Goal: Information Seeking & Learning: Find specific page/section

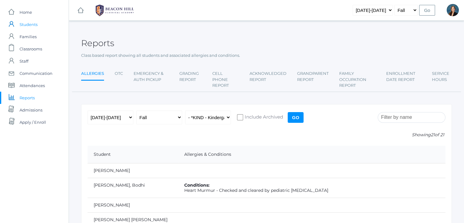
click at [30, 24] on span "Students" at bounding box center [29, 24] width 18 height 12
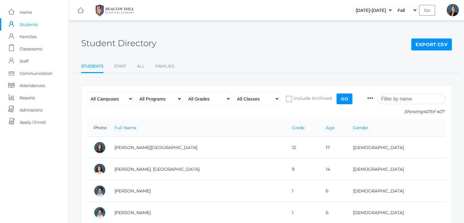
click at [414, 97] on input "search" at bounding box center [412, 98] width 68 height 11
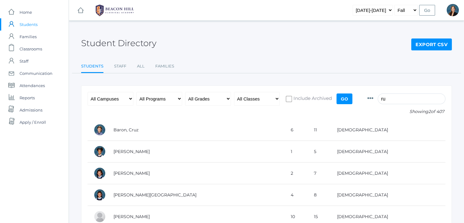
type input "r"
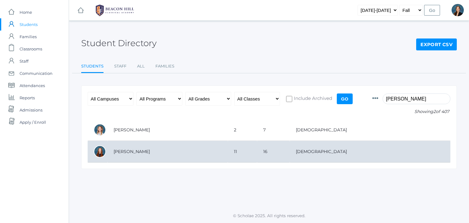
type input "audre"
click at [142, 151] on td "Tekaat, Audree" at bounding box center [167, 152] width 120 height 22
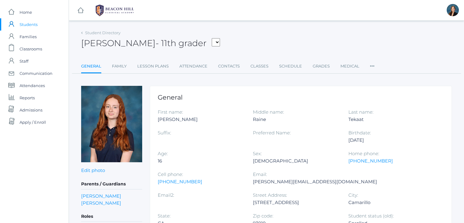
click at [31, 25] on span "Students" at bounding box center [29, 24] width 18 height 12
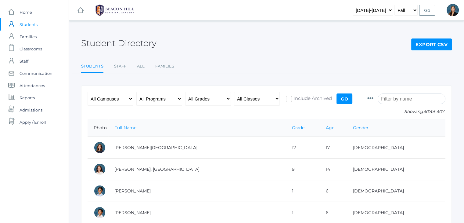
click at [342, 96] on input "Go" at bounding box center [345, 98] width 16 height 11
click at [406, 99] on input "search" at bounding box center [412, 98] width 68 height 11
type input "r"
click at [17, 110] on link "icons/documents/document-stack Created with Sketch. Admissions" at bounding box center [34, 110] width 69 height 12
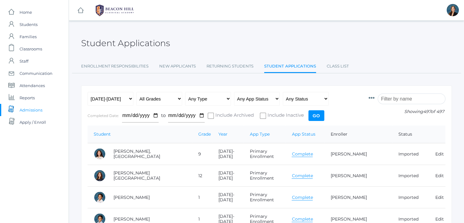
click at [402, 97] on input "search" at bounding box center [412, 98] width 68 height 11
click at [398, 98] on input "search" at bounding box center [412, 98] width 68 height 11
click at [404, 99] on input "search" at bounding box center [412, 98] width 68 height 11
click at [409, 99] on input "search" at bounding box center [412, 98] width 68 height 11
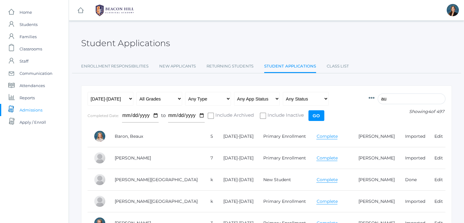
type input "a"
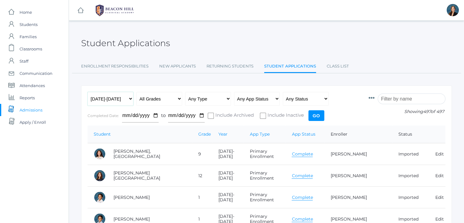
click at [103, 100] on select "Any Year 2019-2020 2020-2021 2021-2022 2022-2023 2023-2024 2024-2025 2025-2026" at bounding box center [111, 99] width 46 height 14
select select "2024-2025"
click at [88, 92] on select "Any Year 2019-2020 2020-2021 2021-2022 2022-2023 2023-2024 2024-2025 2025-2026" at bounding box center [111, 99] width 46 height 14
click at [312, 114] on input "Go" at bounding box center [317, 115] width 16 height 11
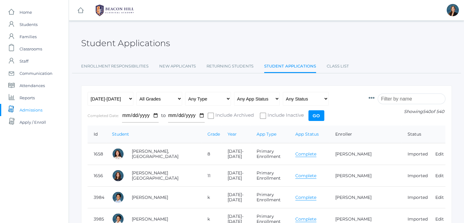
click at [397, 100] on input "search" at bounding box center [412, 98] width 68 height 11
click at [405, 100] on input "search" at bounding box center [412, 98] width 68 height 11
click at [399, 96] on input "search" at bounding box center [412, 98] width 68 height 11
click at [406, 98] on input "search" at bounding box center [412, 98] width 68 height 11
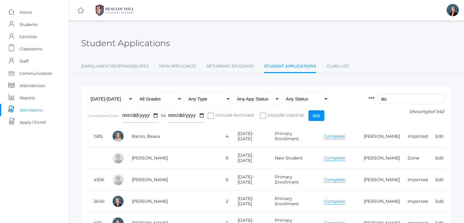
type input "a"
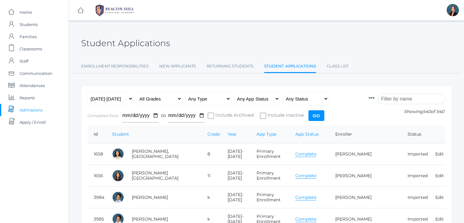
click at [265, 28] on div "Student Applications" at bounding box center [266, 39] width 371 height 23
click at [31, 96] on span "Reports" at bounding box center [27, 98] width 15 height 12
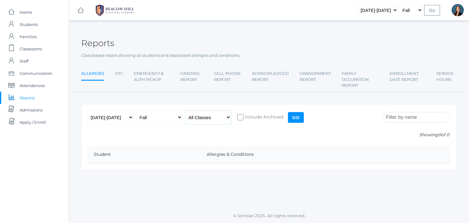
click at [205, 117] on select "All Classes Grammar - *KIND - Kindergarten AM - *KIND - Kindergarten PM - *KNDC…" at bounding box center [208, 118] width 46 height 14
select select "2131"
click at [185, 111] on select "All Classes Grammar - *KIND - Kindergarten AM - *KIND - Kindergarten PM - *KNDC…" at bounding box center [208, 118] width 46 height 14
click at [290, 118] on input "Go" at bounding box center [296, 117] width 16 height 11
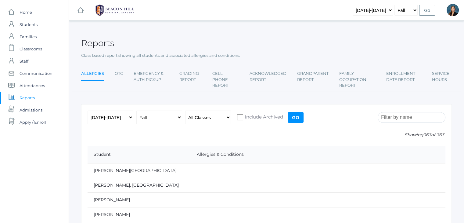
click at [198, 115] on select "All Classes Grammar - *KIND - Kindergarten AM - *KIND - Kindergarten PM - *KNDC…" at bounding box center [208, 118] width 46 height 14
click at [185, 111] on select "All Classes Grammar - *KIND - Kindergarten AM - *KIND - Kindergarten PM - *KNDC…" at bounding box center [208, 118] width 46 height 14
click at [213, 115] on select "All Classes Grammar - *KIND - Kindergarten AM - *KIND - Kindergarten PM - *KNDC…" at bounding box center [208, 118] width 46 height 14
select select "2131"
click at [185, 111] on select "All Classes Grammar - *KIND - Kindergarten AM - *KIND - Kindergarten PM - *KNDC…" at bounding box center [208, 118] width 46 height 14
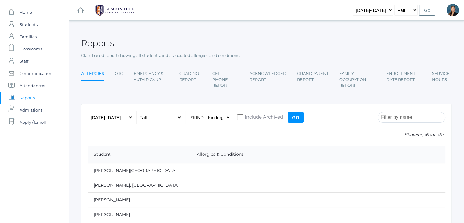
click at [297, 116] on input "Go" at bounding box center [296, 117] width 16 height 11
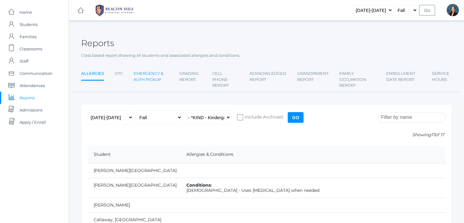
click at [151, 76] on link "Emergency & Auth Pickup" at bounding box center [151, 76] width 35 height 18
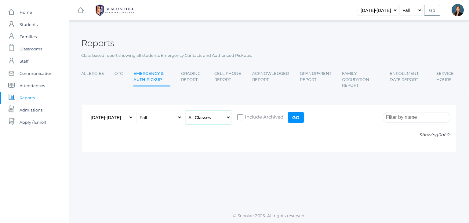
click at [220, 118] on select "All Classes Grammar - *KIND - Kindergarten AM - *KIND - Kindergarten PM - *KNDC…" at bounding box center [208, 118] width 46 height 14
select select "2131"
click at [185, 111] on select "All Classes Grammar - *KIND - Kindergarten AM - *KIND - Kindergarten PM - *KNDC…" at bounding box center [208, 118] width 46 height 14
click at [294, 119] on input "Go" at bounding box center [296, 117] width 16 height 11
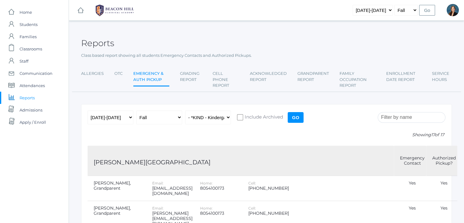
click at [352, 194] on td at bounding box center [366, 188] width 55 height 25
click at [339, 196] on td at bounding box center [315, 188] width 48 height 25
click at [32, 47] on span "Classrooms" at bounding box center [31, 49] width 23 height 12
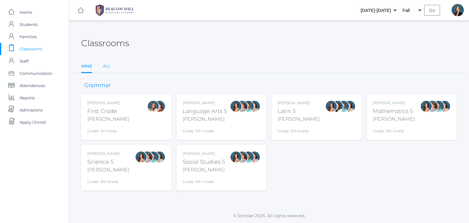
click at [107, 67] on link "All" at bounding box center [107, 66] width 8 height 12
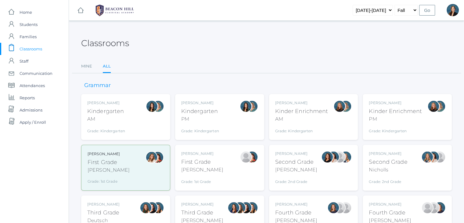
click at [226, 120] on div "Jordyn Dewey Kindergarten PM Grade: Kindergarten *KIND" at bounding box center [219, 117] width 77 height 34
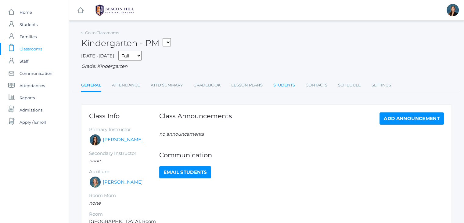
click at [277, 84] on link "Students" at bounding box center [285, 85] width 22 height 12
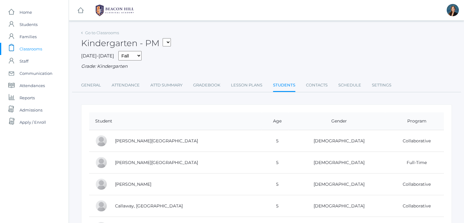
click at [171, 44] on select "01LA - First Grade [PERSON_NAME] 05LATIN - Latin 5 [PERSON_NAME] 05MATH - Mathe…" at bounding box center [167, 42] width 8 height 8
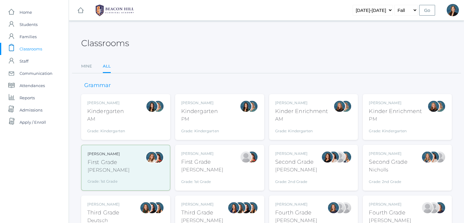
click at [128, 114] on div "Jordyn Dewey Kindergarten AM Grade: Kindergarten *KIND" at bounding box center [125, 117] width 77 height 34
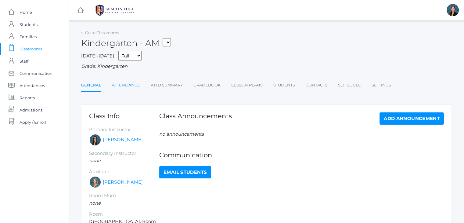
click at [129, 86] on link "Attendance" at bounding box center [126, 85] width 28 height 12
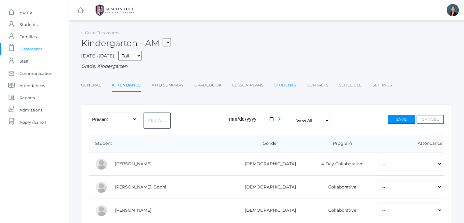
click at [288, 86] on link "Students" at bounding box center [286, 85] width 22 height 12
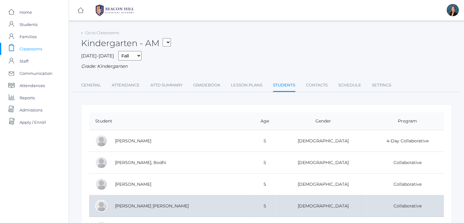
click at [367, 195] on td "Collaborative" at bounding box center [406, 206] width 78 height 22
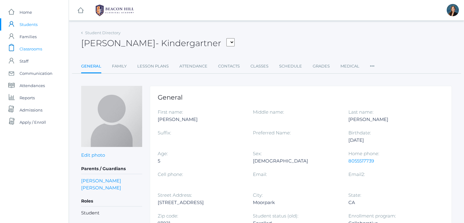
click at [29, 49] on span "Classrooms" at bounding box center [31, 49] width 23 height 12
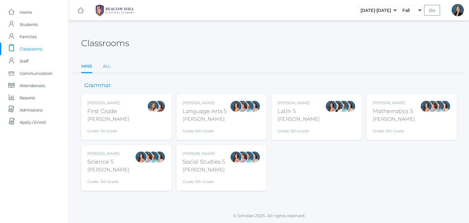
click at [105, 66] on link "All" at bounding box center [107, 66] width 8 height 12
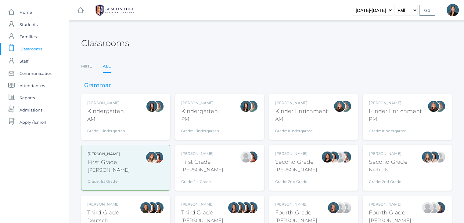
click at [260, 39] on div "Classrooms" at bounding box center [266, 39] width 371 height 23
click at [113, 204] on div "[PERSON_NAME]" at bounding box center [103, 204] width 32 height 5
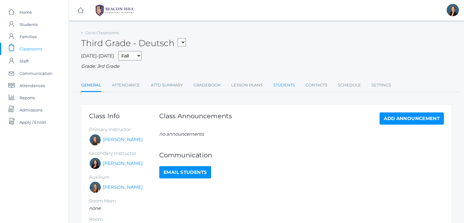
click at [288, 83] on link "Students" at bounding box center [285, 85] width 22 height 12
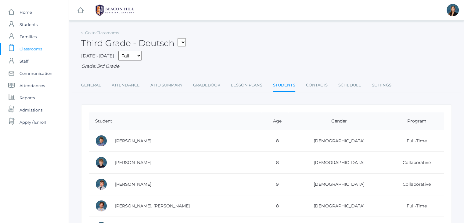
click at [180, 42] on select "01LA - First Grade [PERSON_NAME] 05LATIN - Latin 5 [PERSON_NAME] 05MATH - Mathe…" at bounding box center [182, 42] width 8 height 8
click at [32, 46] on span "Classrooms" at bounding box center [31, 49] width 23 height 12
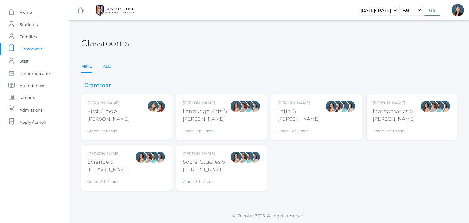
click at [104, 67] on link "All" at bounding box center [107, 66] width 8 height 12
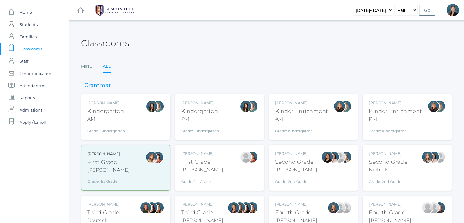
click at [193, 206] on div "[PERSON_NAME]" at bounding box center [202, 204] width 42 height 5
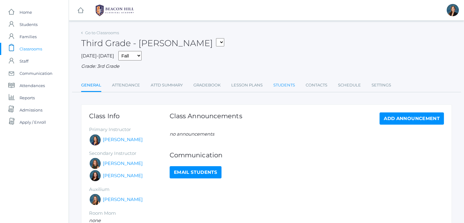
click at [288, 83] on link "Students" at bounding box center [285, 85] width 22 height 12
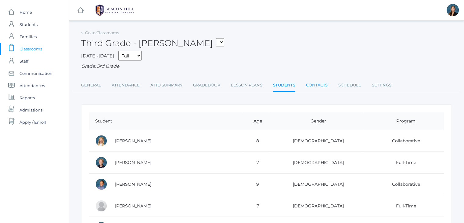
click at [320, 84] on link "Contacts" at bounding box center [317, 85] width 22 height 12
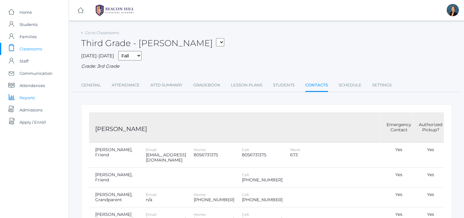
click at [29, 99] on span "Reports" at bounding box center [27, 98] width 15 height 12
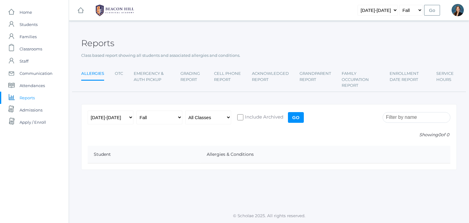
click at [269, 38] on div "Reports" at bounding box center [269, 39] width 376 height 23
click at [259, 34] on div "Reports" at bounding box center [269, 39] width 376 height 23
click at [233, 28] on div "icons/ui/navigation/hamburger Created with Sketch. icons/ui/navigation/home Cre…" at bounding box center [269, 111] width 400 height 223
click at [229, 28] on div "icons/ui/navigation/hamburger Created with Sketch. icons/ui/navigation/home Cre…" at bounding box center [269, 111] width 400 height 223
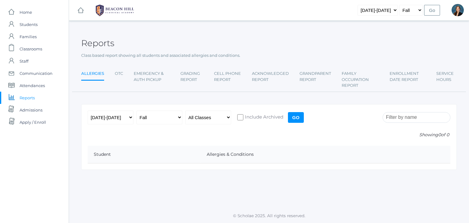
click at [229, 28] on div "icons/ui/navigation/hamburger Created with Sketch. icons/ui/navigation/home Cre…" at bounding box center [269, 111] width 400 height 223
click at [181, 27] on div "icons/ui/navigation/hamburger Created with Sketch. icons/ui/navigation/home Cre…" at bounding box center [269, 111] width 400 height 223
click at [38, 48] on span "Classrooms" at bounding box center [31, 49] width 23 height 12
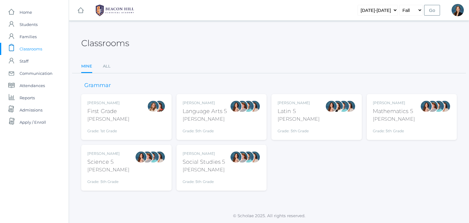
click at [24, 49] on span "Classrooms" at bounding box center [31, 49] width 23 height 12
click at [105, 67] on link "All" at bounding box center [107, 66] width 8 height 12
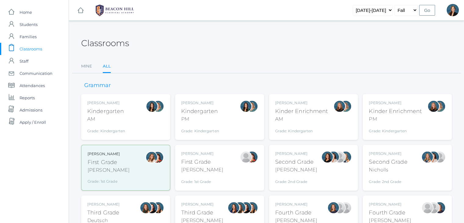
click at [213, 207] on div "Lori Webster Third Grade Webster Grade: 3rd Grade 03LA" at bounding box center [202, 219] width 42 height 34
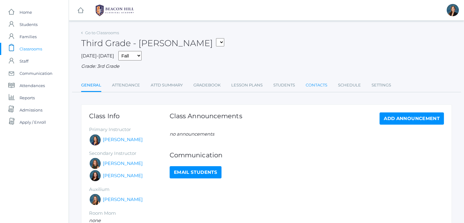
click at [321, 82] on link "Contacts" at bounding box center [317, 85] width 22 height 12
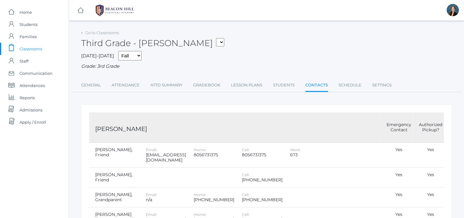
click at [216, 42] on select "01LA - First Grade [PERSON_NAME] 05LATIN - Latin 5 [PERSON_NAME] 05MATH - Mathe…" at bounding box center [220, 42] width 8 height 8
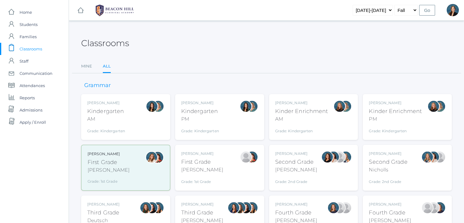
click at [113, 203] on div "[PERSON_NAME]" at bounding box center [103, 204] width 32 height 5
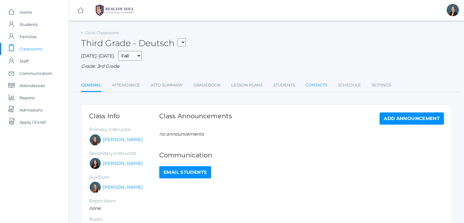
click at [318, 86] on link "Contacts" at bounding box center [317, 85] width 22 height 12
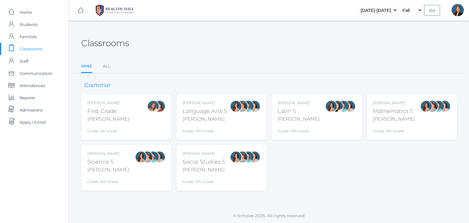
click at [228, 35] on div "Classrooms" at bounding box center [269, 39] width 376 height 23
click at [28, 23] on span "Students" at bounding box center [29, 24] width 18 height 12
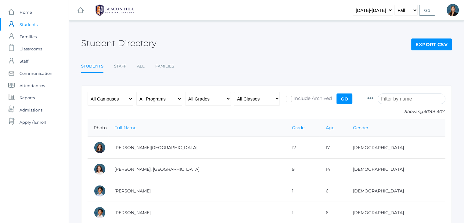
click at [413, 100] on input "search" at bounding box center [412, 98] width 68 height 11
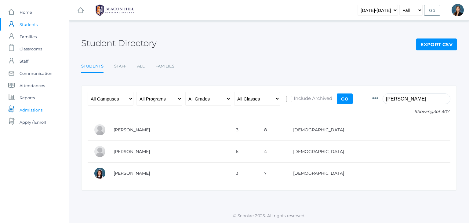
type input "[PERSON_NAME]"
click at [24, 113] on span "Admissions" at bounding box center [31, 110] width 23 height 12
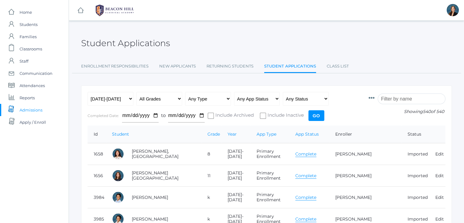
click at [419, 99] on input "search" at bounding box center [412, 98] width 68 height 11
click at [407, 97] on input "search" at bounding box center [412, 98] width 68 height 11
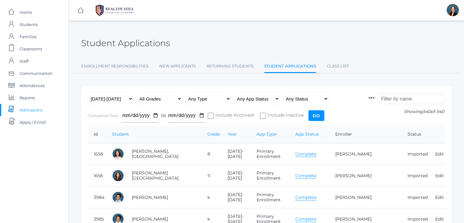
click at [407, 98] on input "search" at bounding box center [412, 98] width 68 height 11
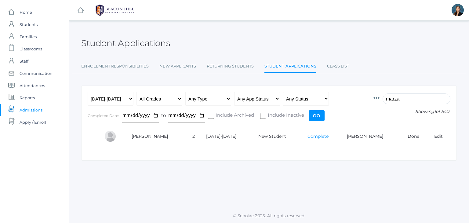
type input "marza"
click at [318, 136] on link "Complete" at bounding box center [317, 136] width 21 height 6
click at [356, 134] on link "Derrick Marzano" at bounding box center [365, 135] width 36 height 5
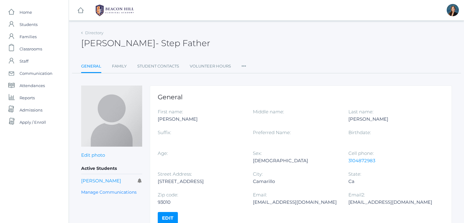
click at [243, 67] on icon at bounding box center [244, 64] width 5 height 8
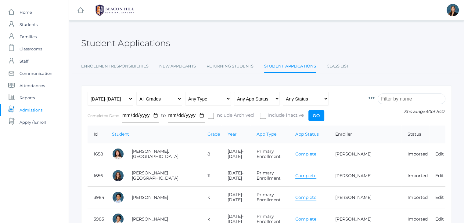
click at [408, 99] on input "search" at bounding box center [412, 98] width 68 height 11
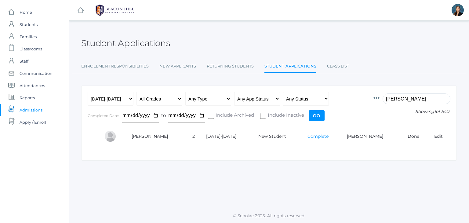
type input "derr"
click at [311, 137] on link "Complete" at bounding box center [317, 136] width 21 height 6
click at [358, 134] on link "Derrick Marzano" at bounding box center [365, 135] width 36 height 5
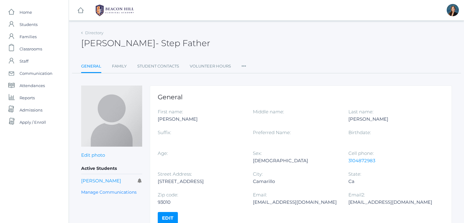
click at [244, 65] on icon at bounding box center [244, 64] width 5 height 8
click at [252, 88] on link "User Access" at bounding box center [266, 91] width 37 height 12
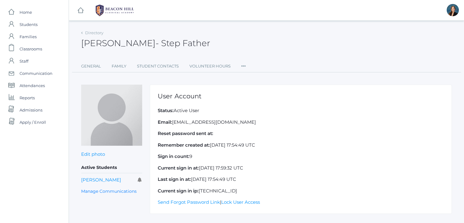
click at [317, 54] on div "Directory Derrick Marzano - Step Father Derrick Marzano Step Father General Fam…" at bounding box center [266, 50] width 371 height 44
click at [245, 65] on icon at bounding box center [244, 64] width 5 height 8
click at [249, 77] on link "Roles" at bounding box center [266, 79] width 37 height 12
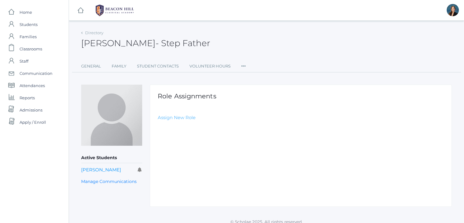
click at [184, 115] on link "Assign New Role" at bounding box center [177, 118] width 38 height 6
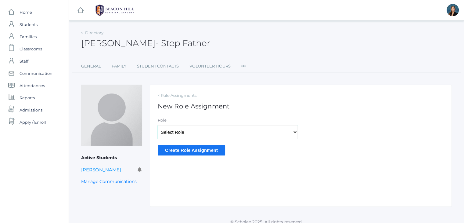
click at [176, 129] on select "Select Role Staff Family Student Other" at bounding box center [228, 132] width 140 height 14
click at [265, 26] on div "icons/ui/navigation/hamburger Created with Sketch. icons/ui/navigation/home Cre…" at bounding box center [267, 114] width 396 height 229
click at [242, 65] on icon at bounding box center [244, 64] width 5 height 8
click at [271, 105] on link "Permissions" at bounding box center [266, 104] width 37 height 12
click at [242, 67] on icon at bounding box center [244, 64] width 5 height 8
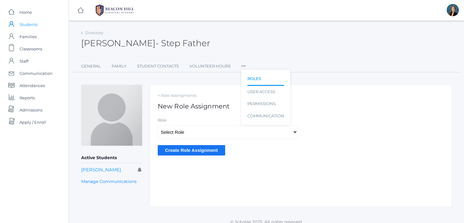
click at [27, 23] on span "Students" at bounding box center [29, 24] width 18 height 12
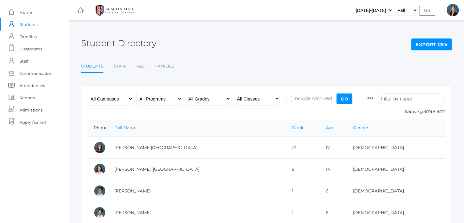
click at [215, 97] on select "All Grades Grammar - Kindergarten - 1st Grade - 2nd Grade - 3rd Grade - 4th Gra…" at bounding box center [208, 99] width 46 height 14
select select "k"
click at [185, 92] on select "All Grades Grammar - Kindergarten - 1st Grade - 2nd Grade - 3rd Grade - 4th Gra…" at bounding box center [208, 99] width 46 height 14
click at [343, 98] on input "Go" at bounding box center [345, 98] width 16 height 11
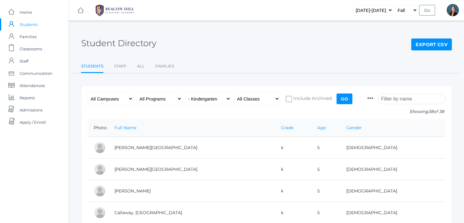
click at [291, 49] on div "Student Directory Export CSV" at bounding box center [266, 39] width 371 height 23
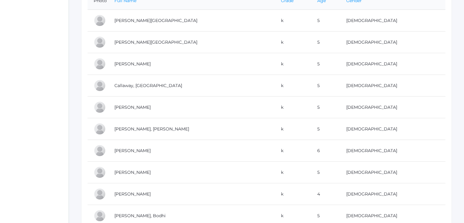
scroll to position [134, 0]
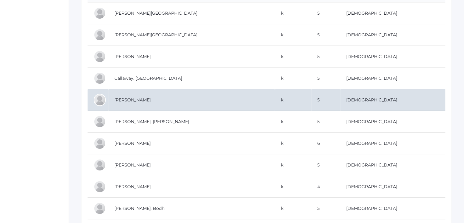
click at [122, 100] on td "[PERSON_NAME]" at bounding box center [191, 100] width 167 height 22
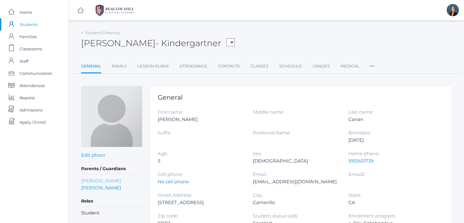
click at [93, 180] on link "[PERSON_NAME]" at bounding box center [101, 180] width 40 height 7
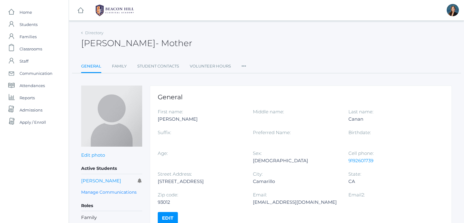
click at [243, 64] on icon at bounding box center [244, 64] width 5 height 8
click at [27, 110] on span "Admissions" at bounding box center [31, 110] width 23 height 12
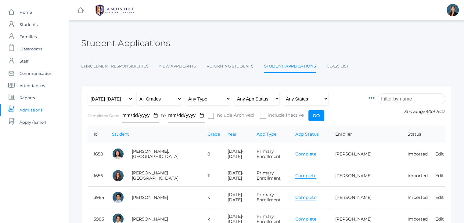
click at [375, 97] on icon at bounding box center [372, 98] width 6 height 6
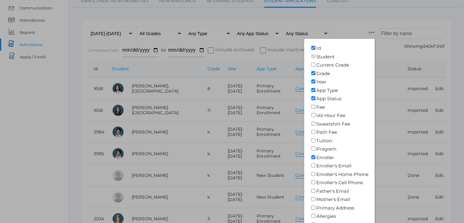
scroll to position [93, 0]
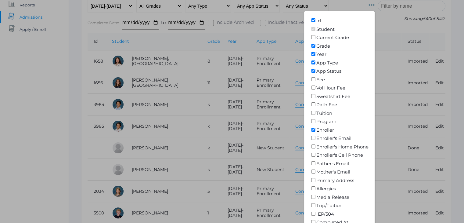
click at [331, 129] on label "Enroller" at bounding box center [323, 130] width 24 height 6
click at [317, 129] on input"] "Enroller" at bounding box center [314, 130] width 6 height 4
click at [331, 129] on label "Enroller" at bounding box center [323, 130] width 24 height 6
click at [317, 129] on input"] "Enroller" at bounding box center [314, 130] width 6 height 4
checkbox input"] "true"
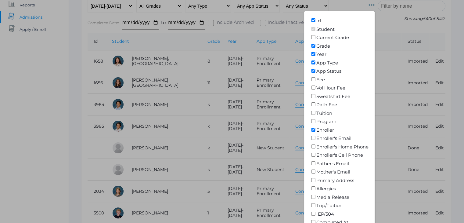
scroll to position [0, 0]
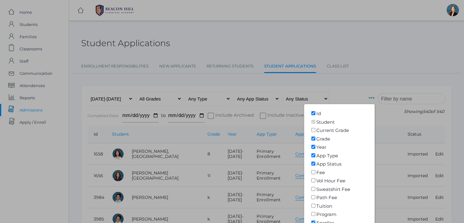
click at [400, 25] on div at bounding box center [232, 111] width 464 height 223
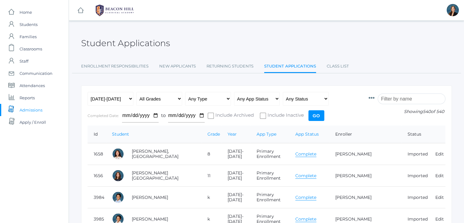
click at [400, 96] on input "search" at bounding box center [412, 98] width 68 height 11
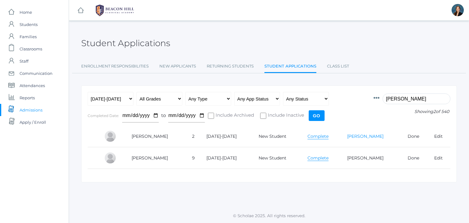
type input "lopez"
click at [359, 135] on link "Derrick Marzano" at bounding box center [365, 135] width 36 height 5
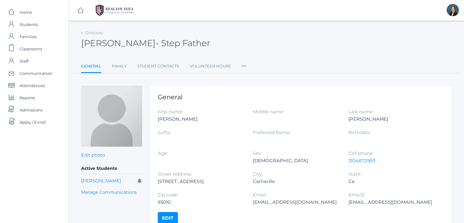
click at [261, 40] on div "Derrick Marzano - Step Father Derrick Marzano Step Father" at bounding box center [266, 39] width 371 height 23
click at [243, 66] on icon at bounding box center [244, 64] width 5 height 8
click at [249, 89] on link "User Access" at bounding box center [266, 91] width 37 height 12
click at [243, 65] on icon at bounding box center [244, 64] width 5 height 8
click at [261, 90] on link "User Access" at bounding box center [266, 91] width 37 height 12
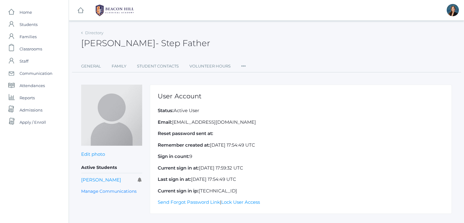
click at [242, 65] on icon at bounding box center [244, 64] width 5 height 8
click at [257, 101] on link "Permissions" at bounding box center [266, 104] width 37 height 12
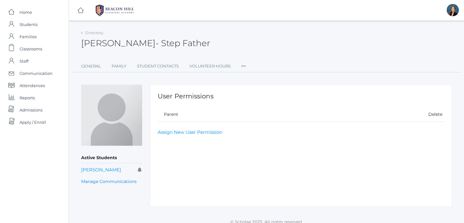
click at [252, 33] on div "Derrick Marzano - Step Father Derrick Marzano Step Father" at bounding box center [266, 39] width 371 height 23
click at [246, 65] on icon at bounding box center [244, 64] width 5 height 8
click at [246, 51] on div "Directory Derrick Marzano - Step Father Derrick Marzano Step Father General Fam…" at bounding box center [266, 50] width 371 height 44
click at [244, 66] on icon at bounding box center [244, 64] width 5 height 8
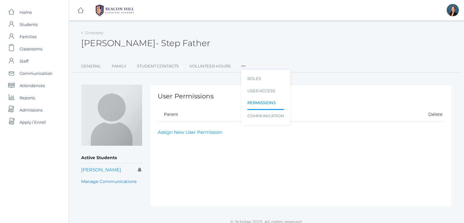
click at [240, 27] on div "icons/ui/navigation/hamburger Created with Sketch. icons/ui/navigation/home Cre…" at bounding box center [267, 114] width 396 height 229
click at [242, 36] on div "Derrick Marzano - Step Father Derrick Marzano Step Father" at bounding box center [266, 39] width 371 height 23
click at [245, 37] on div "Derrick Marzano - Step Father Derrick Marzano Step Father" at bounding box center [266, 39] width 371 height 23
click at [32, 50] on span "Classrooms" at bounding box center [31, 49] width 23 height 12
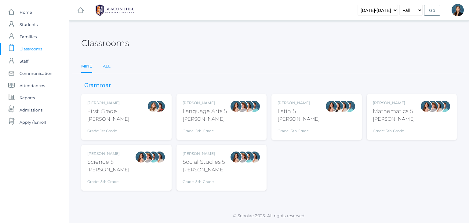
click at [105, 66] on link "All" at bounding box center [107, 66] width 8 height 12
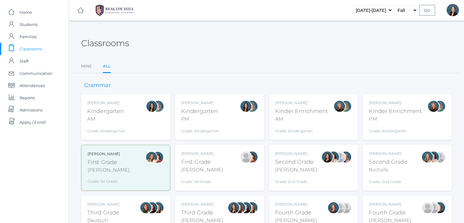
click at [221, 173] on div "Jaimie Watson First Grade Watson Grade: 1st Grade 01LA" at bounding box center [219, 168] width 77 height 34
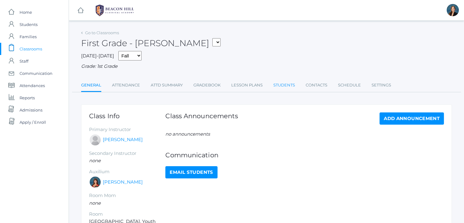
click at [292, 82] on link "Students" at bounding box center [285, 85] width 22 height 12
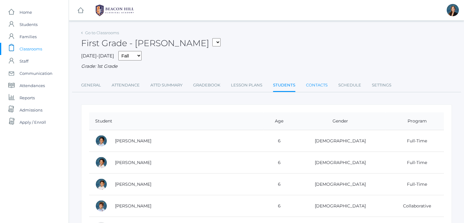
click at [324, 83] on link "Contacts" at bounding box center [317, 85] width 22 height 12
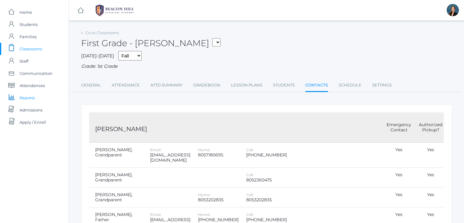
click at [30, 96] on span "Reports" at bounding box center [27, 98] width 15 height 12
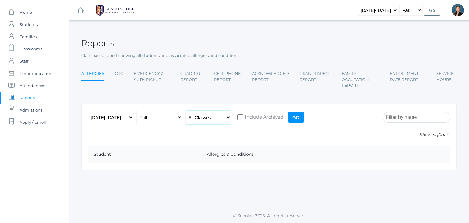
click at [204, 119] on select "All Classes Grammar - *KIND - Kindergarten AM - *KIND - Kindergarten PM - *KNDC…" at bounding box center [208, 118] width 46 height 14
select select "1989"
click at [185, 111] on select "All Classes Grammar - *KIND - Kindergarten AM - *KIND - Kindergarten PM - *KNDC…" at bounding box center [208, 118] width 46 height 14
click at [297, 117] on input "Go" at bounding box center [296, 117] width 16 height 11
click at [199, 118] on select "All Classes Grammar - *KIND - Kindergarten AM - *KIND - Kindergarten PM - *KNDC…" at bounding box center [208, 118] width 46 height 14
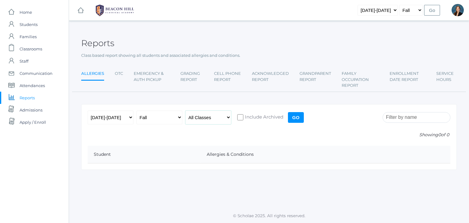
select select "1989"
click at [185, 111] on select "All Classes Grammar - *KIND - Kindergarten AM - *KIND - Kindergarten PM - *KNDC…" at bounding box center [208, 118] width 46 height 14
click at [295, 115] on input "Go" at bounding box center [296, 117] width 16 height 11
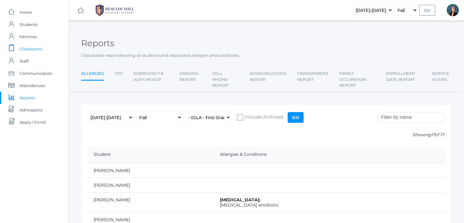
click at [35, 52] on span "Classrooms" at bounding box center [31, 49] width 23 height 12
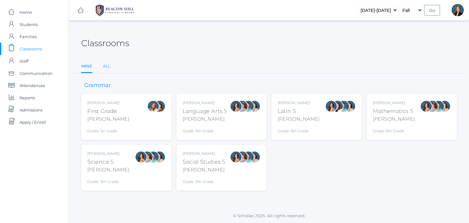
click at [107, 66] on link "All" at bounding box center [107, 66] width 8 height 12
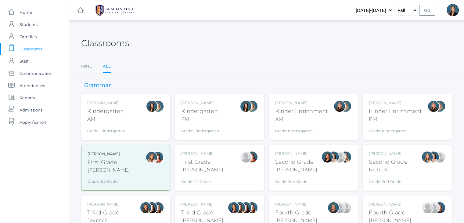
click at [118, 173] on div "Liv Barber First Grade Barber Grade: 1st Grade 01LA" at bounding box center [126, 167] width 76 height 33
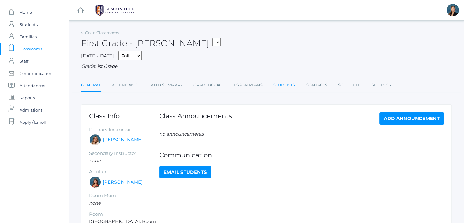
click at [274, 85] on link "Students" at bounding box center [285, 85] width 22 height 12
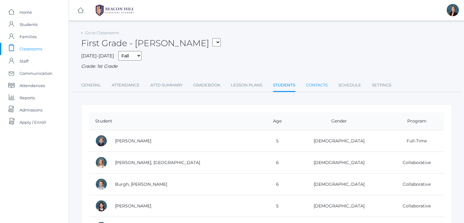
click at [324, 84] on link "Contacts" at bounding box center [317, 85] width 22 height 12
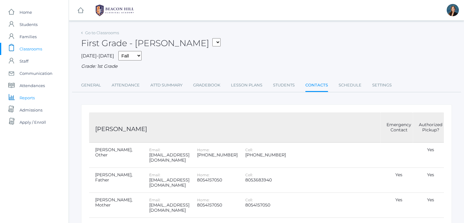
click at [25, 97] on span "Reports" at bounding box center [27, 98] width 15 height 12
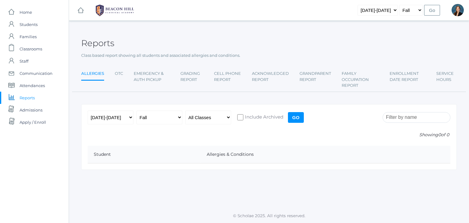
click at [334, 33] on div "Reports" at bounding box center [269, 39] width 376 height 23
click at [198, 125] on div "2019-2020 2020-2021 2021-2022 2022-2023 2023-2024 2024-2025 2025-2026 Fall Spri…" at bounding box center [197, 119] width 218 height 17
click at [197, 119] on select "All Classes Grammar - *KIND - Kindergarten AM - *KIND - Kindergarten PM - *KNDC…" at bounding box center [208, 118] width 46 height 14
select select "1990"
click at [185, 111] on select "All Classes Grammar - *KIND - Kindergarten AM - *KIND - Kindergarten PM - *KNDC…" at bounding box center [208, 118] width 46 height 14
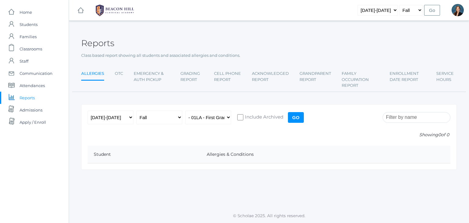
click at [299, 118] on input "Go" at bounding box center [296, 117] width 16 height 11
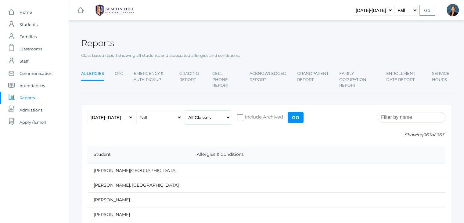
click at [214, 113] on select "All Classes Grammar - *KIND - Kindergarten AM - *KIND - Kindergarten PM - *KNDC…" at bounding box center [208, 118] width 46 height 14
select select "1990"
click at [185, 111] on select "All Classes Grammar - *KIND - Kindergarten AM - *KIND - Kindergarten PM - *KNDC…" at bounding box center [208, 118] width 46 height 14
click at [294, 116] on input "Go" at bounding box center [296, 117] width 16 height 11
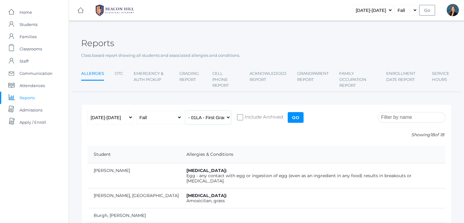
click at [217, 113] on select "All Classes Grammar - *KIND - Kindergarten AM - *KIND - Kindergarten PM - *KNDC…" at bounding box center [208, 118] width 46 height 14
select select "1989"
click at [185, 111] on select "All Classes Grammar - *KIND - Kindergarten AM - *KIND - Kindergarten PM - *KNDC…" at bounding box center [208, 118] width 46 height 14
click at [296, 117] on input "Go" at bounding box center [296, 117] width 16 height 11
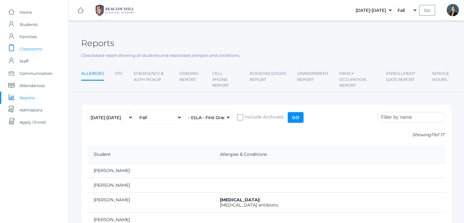
click at [21, 50] on span "Classrooms" at bounding box center [31, 49] width 23 height 12
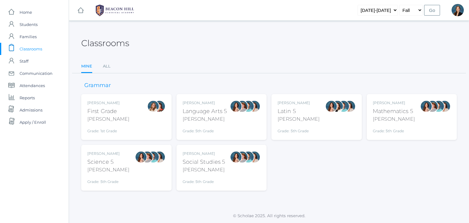
click at [96, 120] on div "[PERSON_NAME]" at bounding box center [108, 118] width 42 height 7
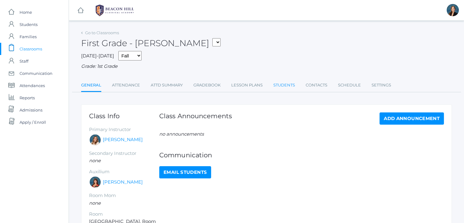
click at [287, 84] on link "Students" at bounding box center [285, 85] width 22 height 12
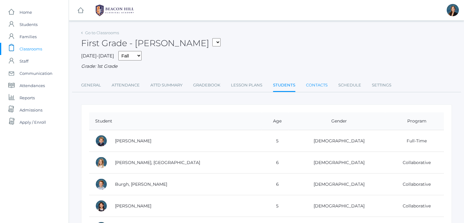
click at [318, 83] on link "Contacts" at bounding box center [317, 85] width 22 height 12
